Goal: Task Accomplishment & Management: Manage account settings

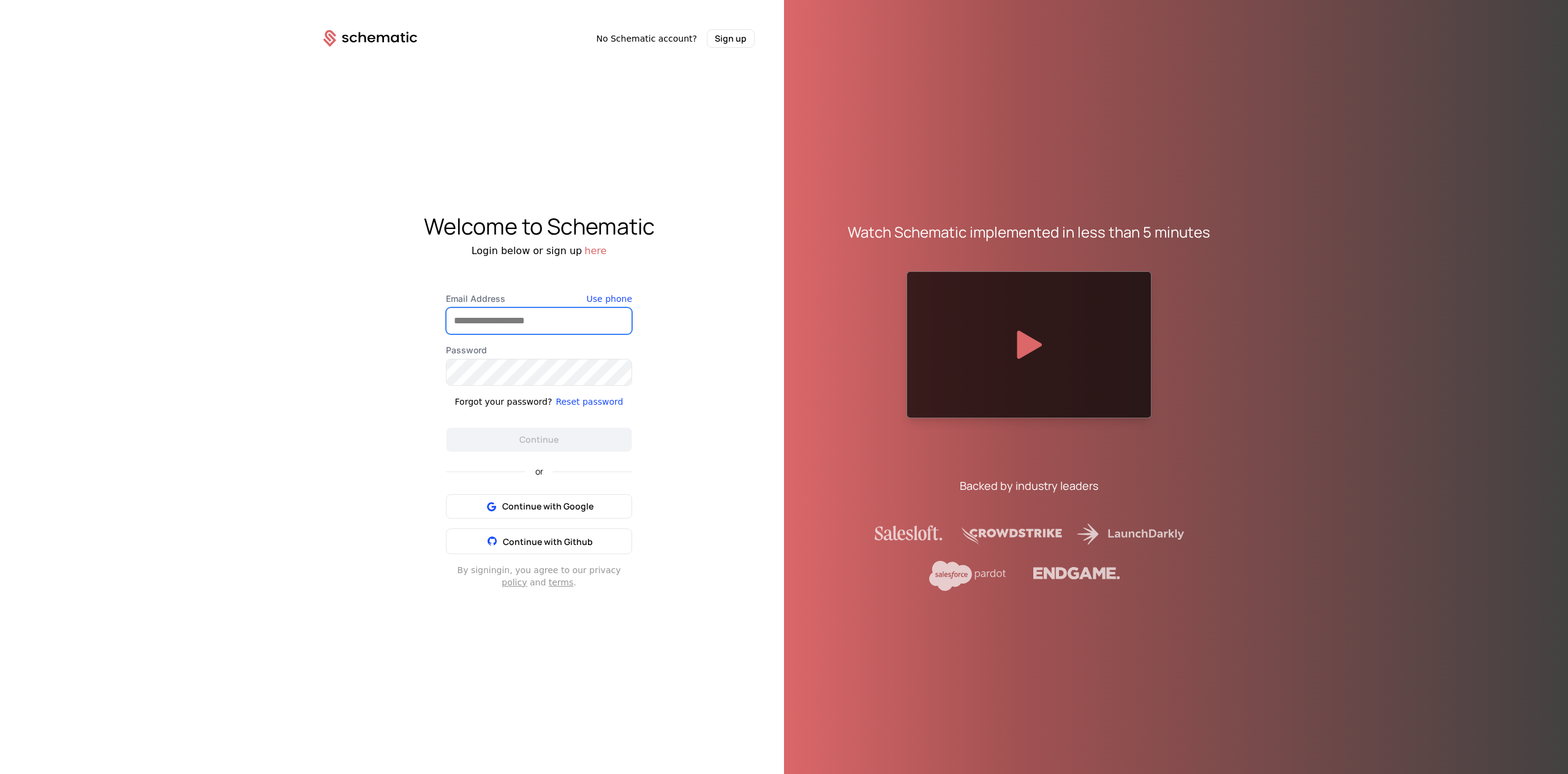
click at [551, 310] on input "Email Address" at bounding box center [539, 321] width 185 height 26
type input "**********"
click at [522, 461] on div "or Continue with Google Continue with Github" at bounding box center [539, 503] width 186 height 102
click at [528, 443] on button "Continue" at bounding box center [539, 440] width 186 height 25
